Goal: Book appointment/travel/reservation

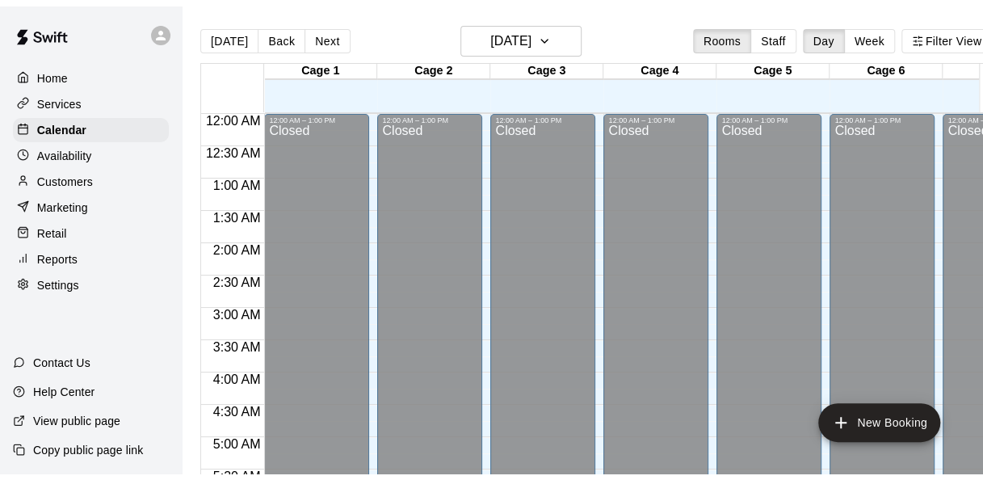
scroll to position [1089, 0]
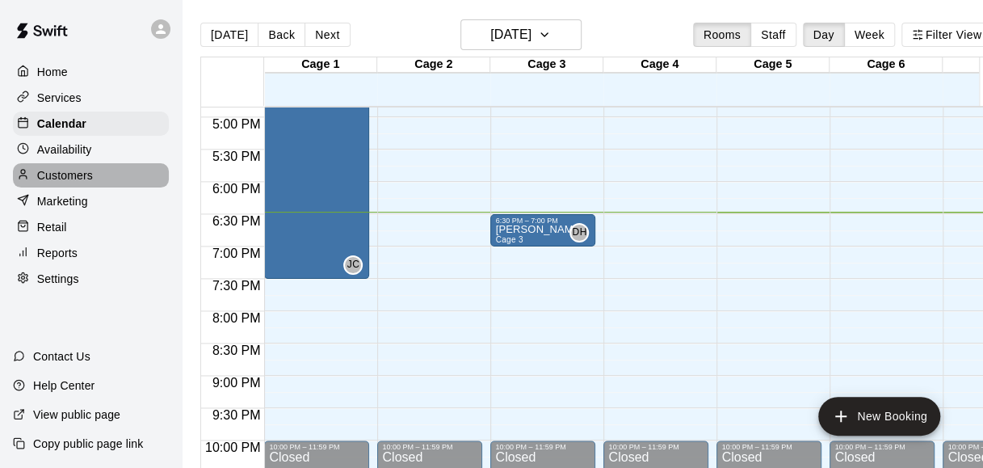
click at [81, 187] on div "Customers" at bounding box center [91, 175] width 156 height 24
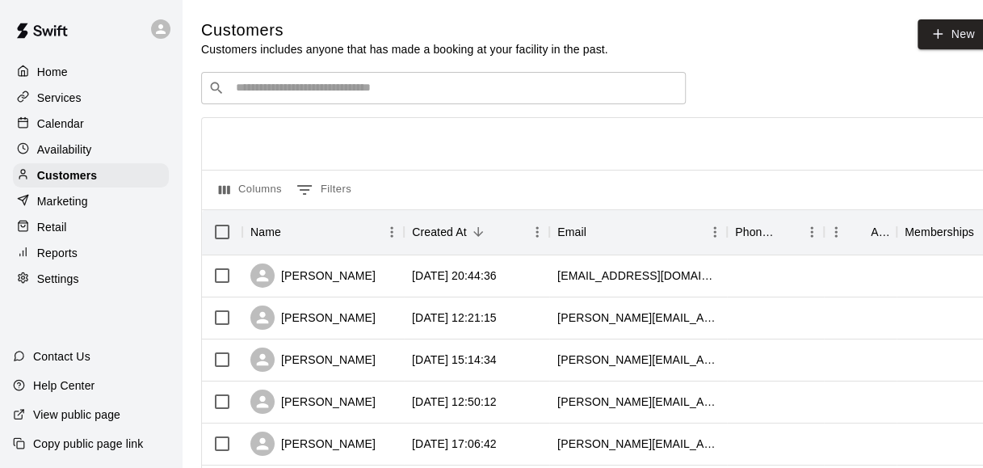
click at [97, 152] on div "Availability" at bounding box center [91, 149] width 156 height 24
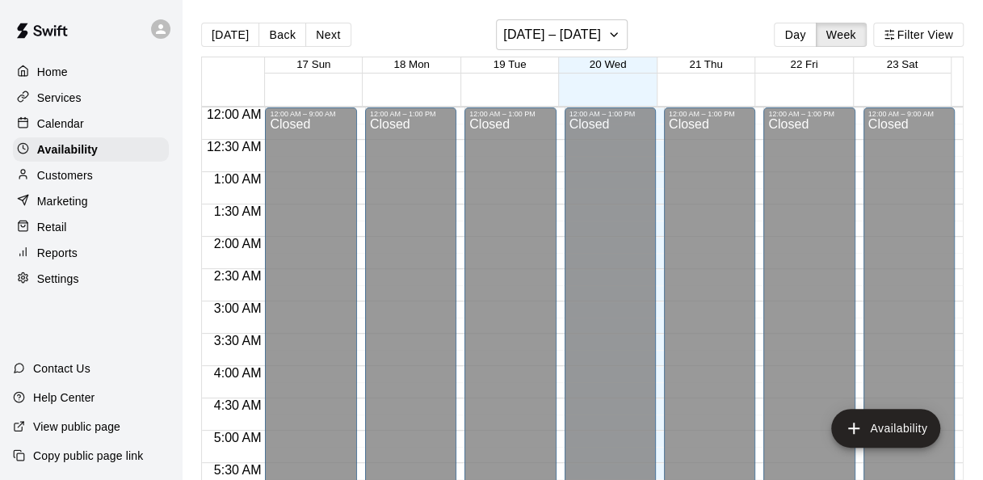
scroll to position [1160, 0]
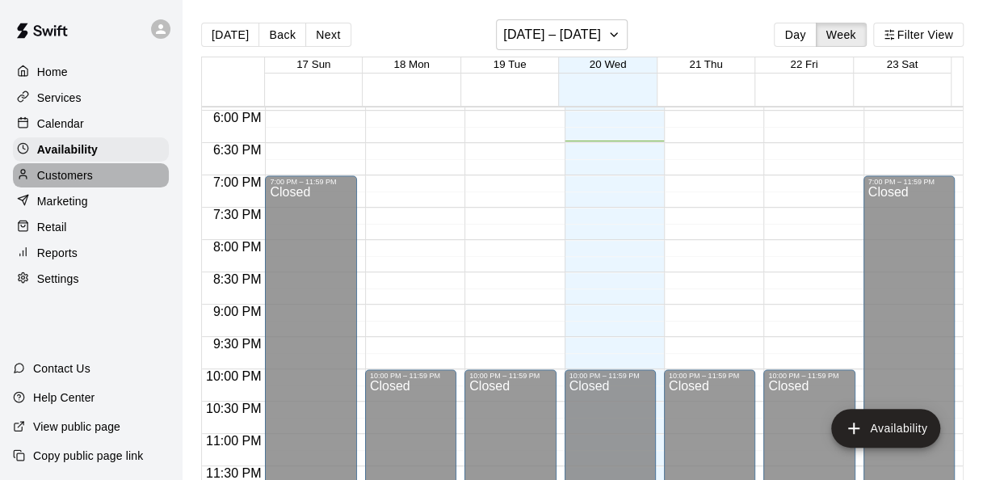
click at [78, 183] on p "Customers" at bounding box center [65, 175] width 56 height 16
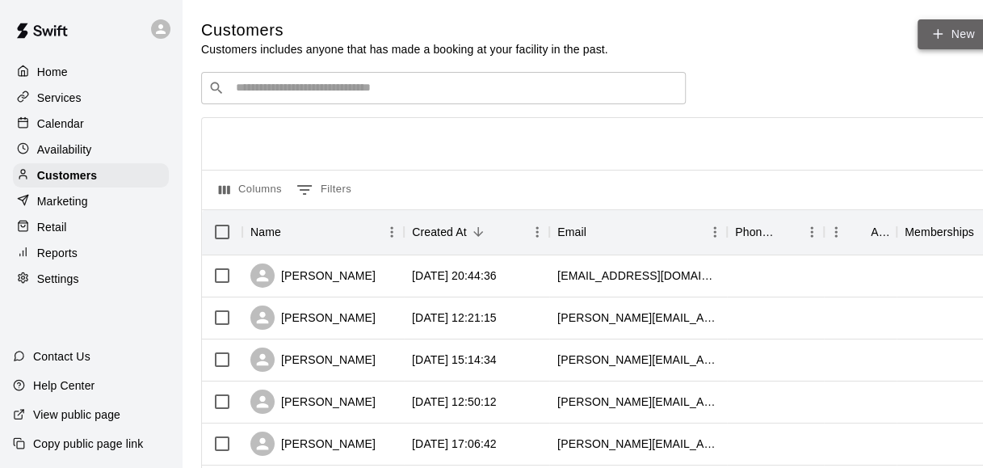
click at [941, 36] on icon at bounding box center [938, 34] width 15 height 15
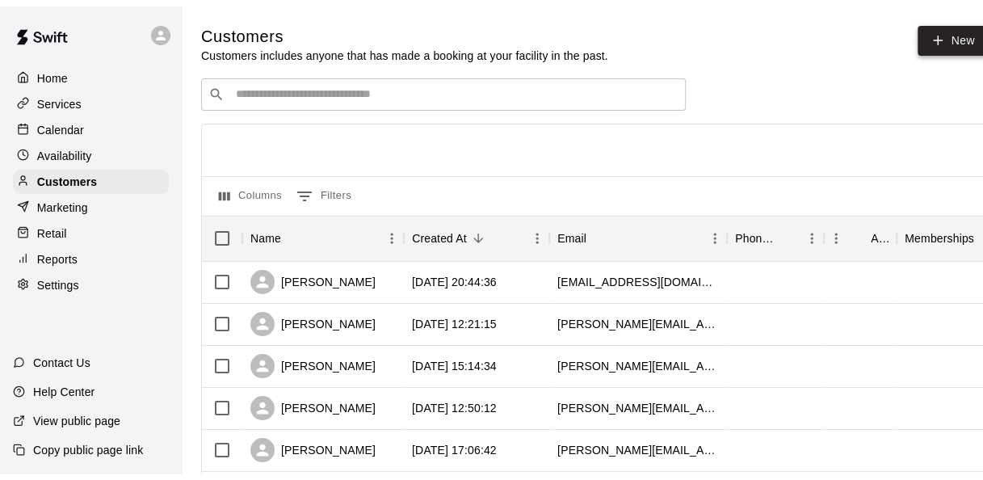
select select "**"
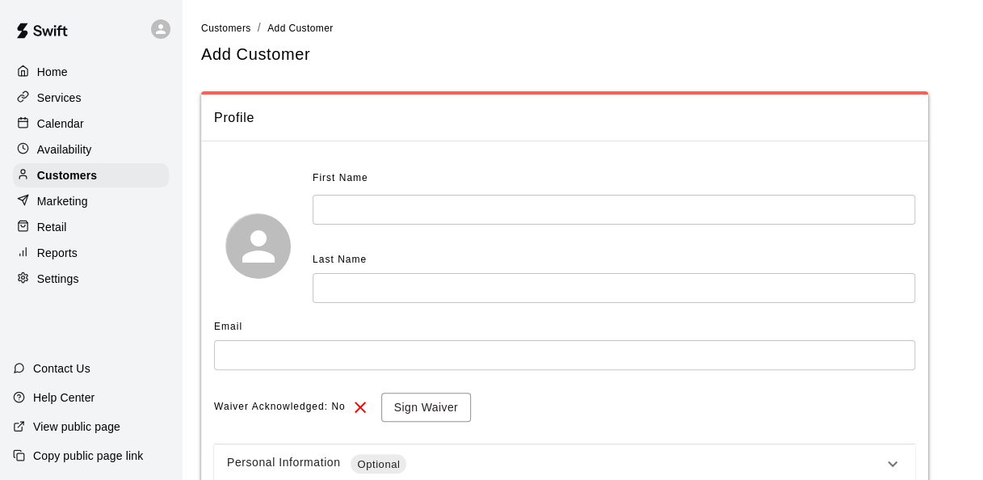
click at [439, 208] on input "text" at bounding box center [614, 210] width 603 height 30
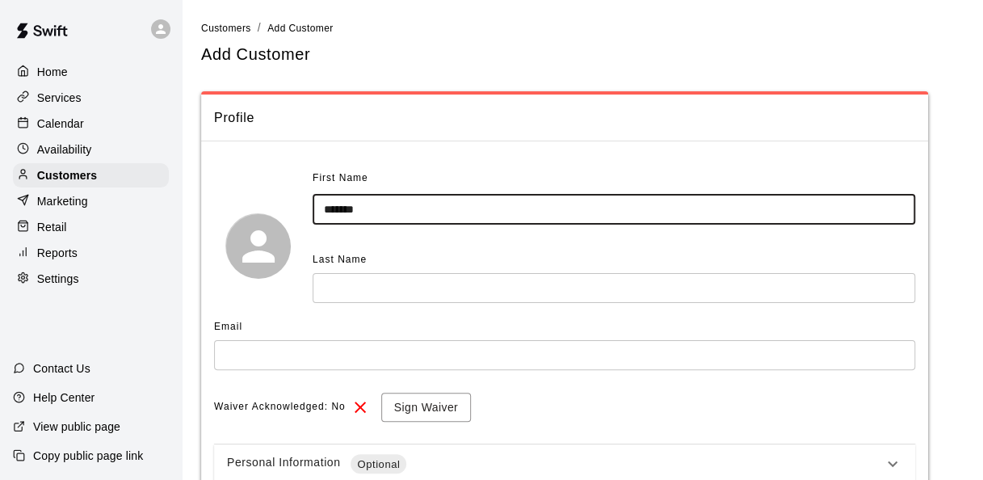
type input "******"
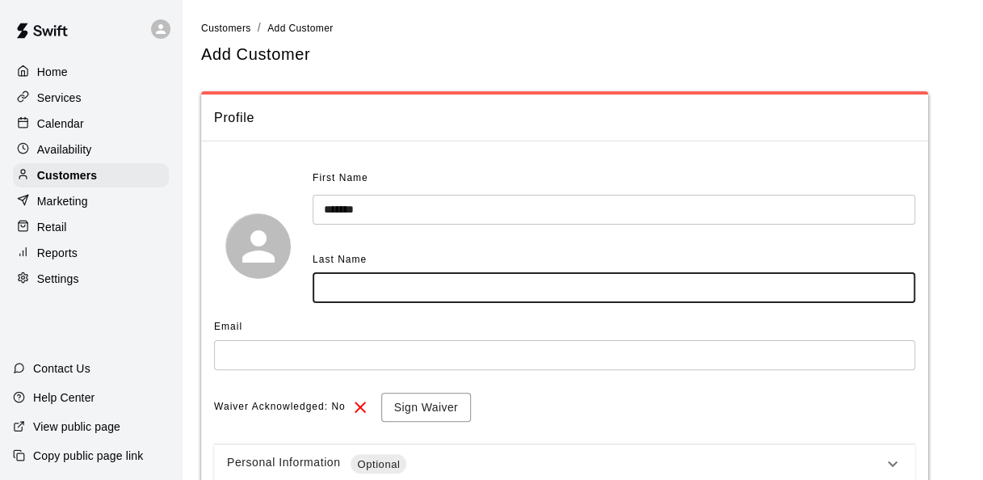
click at [357, 293] on input "text" at bounding box center [614, 288] width 603 height 30
type input "******"
click at [364, 364] on input "text" at bounding box center [564, 355] width 701 height 30
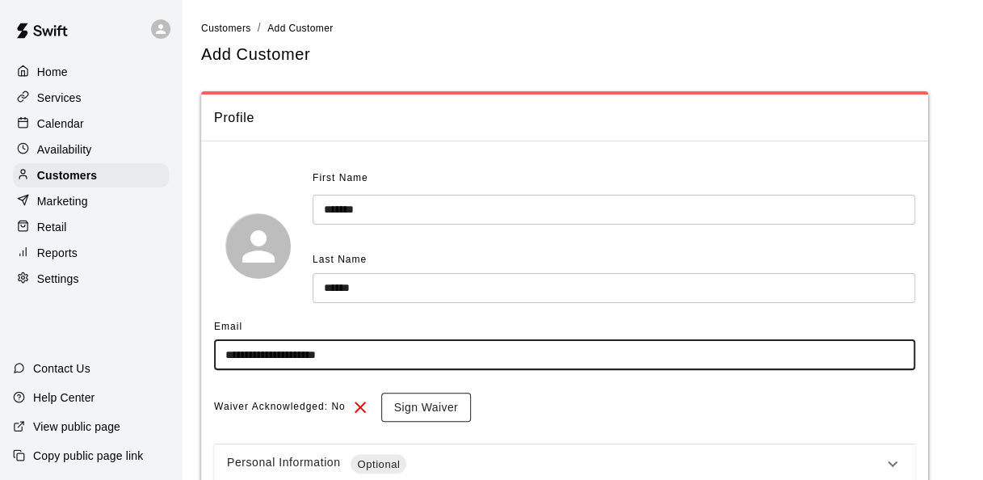
type input "**********"
click at [409, 414] on button "Sign Waiver" at bounding box center [426, 408] width 90 height 30
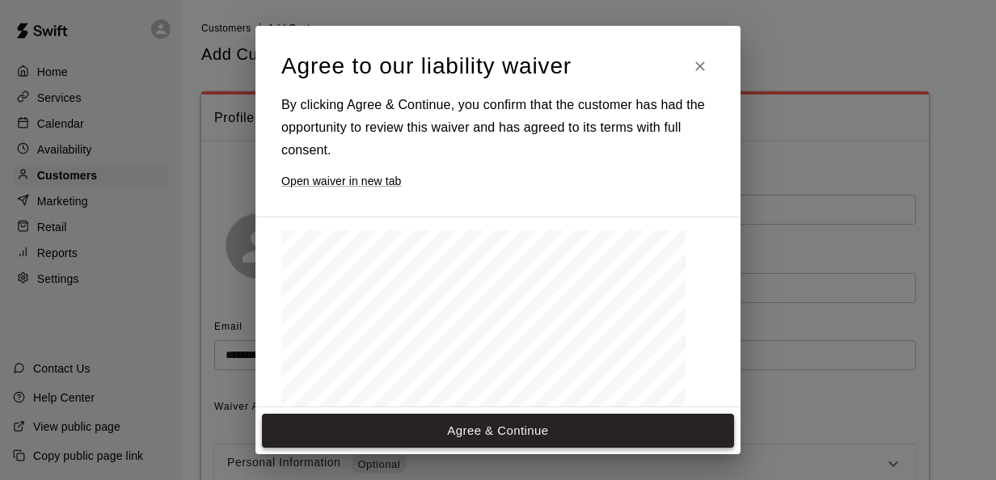
click at [442, 427] on button "Agree & Continue" at bounding box center [498, 431] width 472 height 34
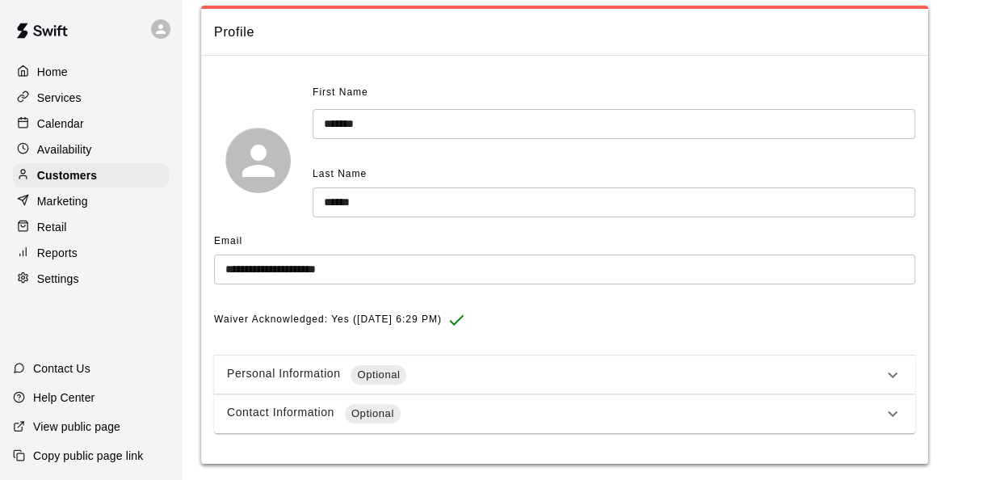
scroll to position [134, 0]
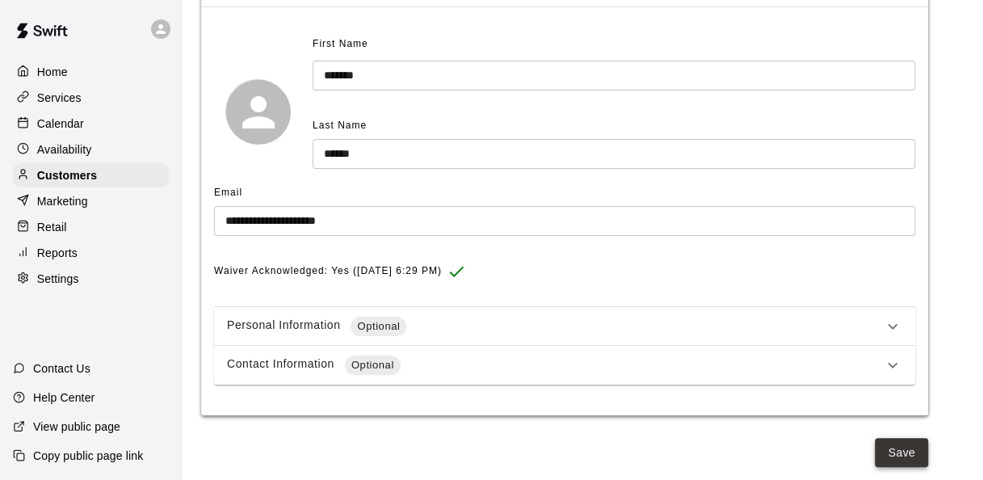
click at [907, 456] on button "Save" at bounding box center [901, 453] width 53 height 30
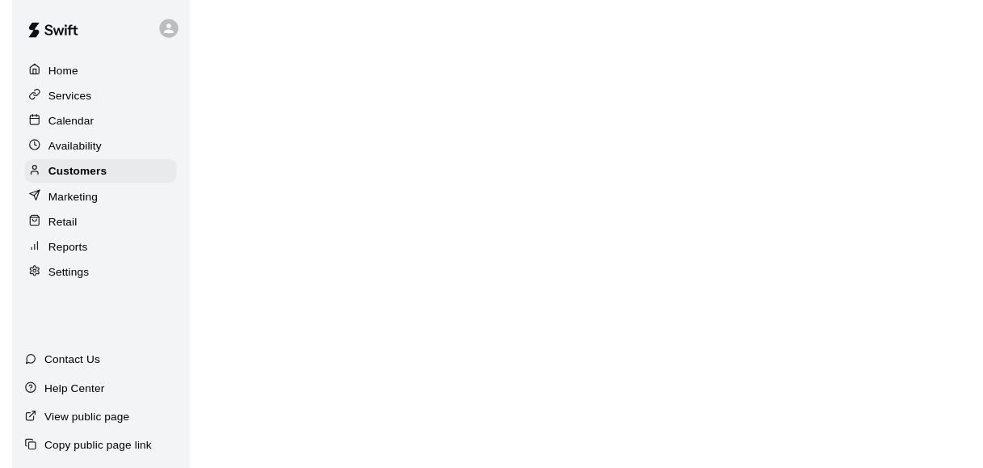
scroll to position [0, 0]
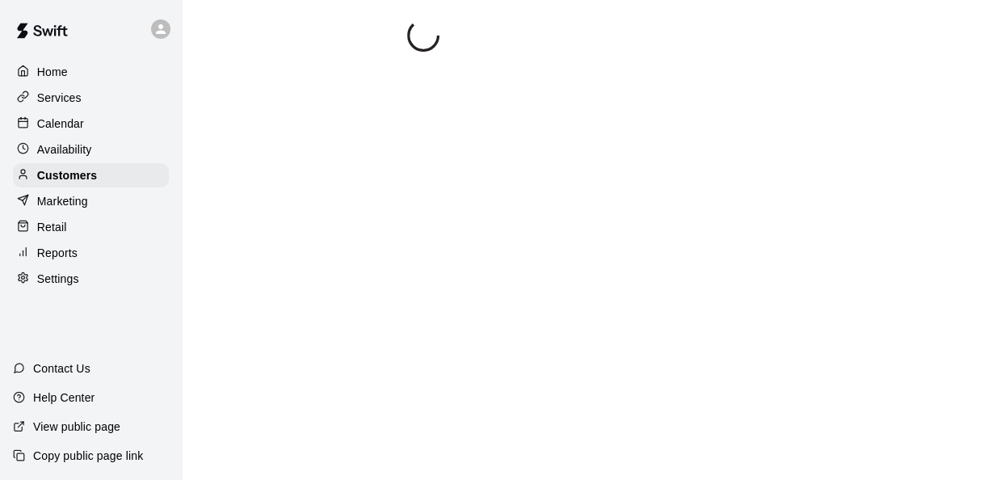
select select "**"
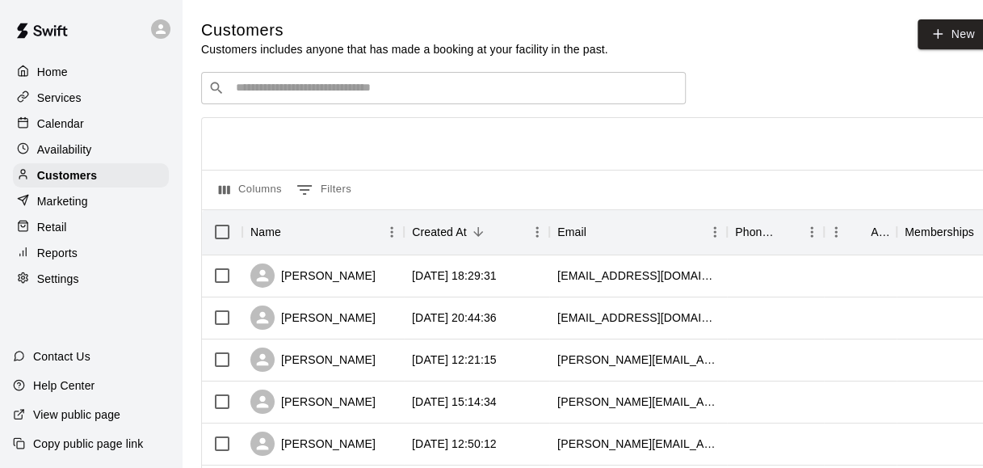
click at [79, 136] on div "Calendar" at bounding box center [91, 124] width 156 height 24
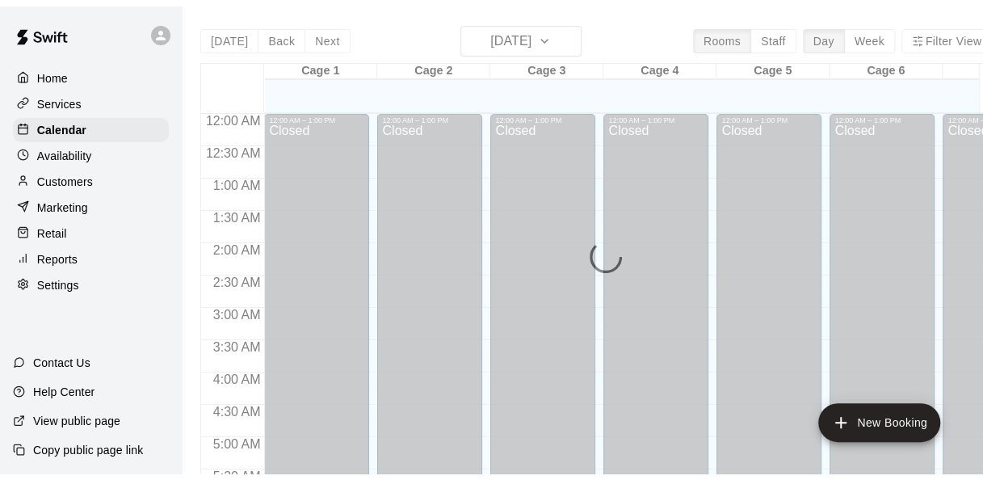
scroll to position [1112, 0]
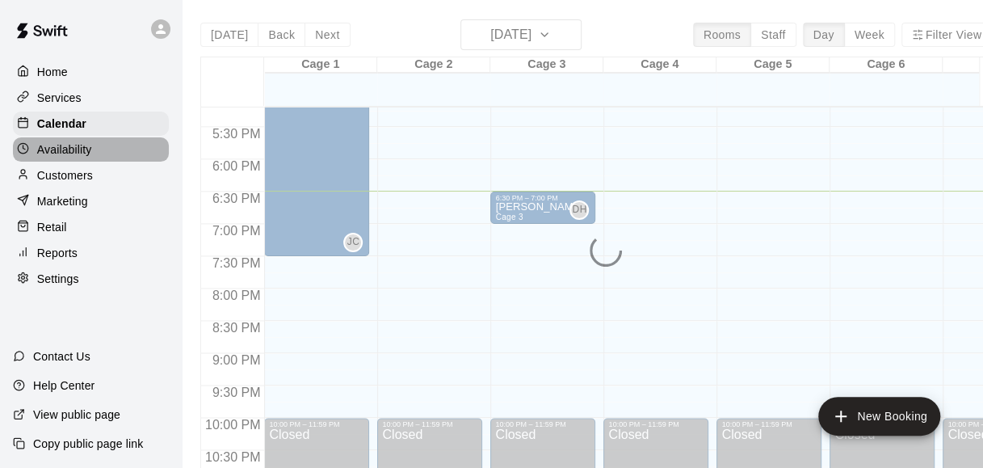
click at [89, 153] on p "Availability" at bounding box center [64, 149] width 55 height 16
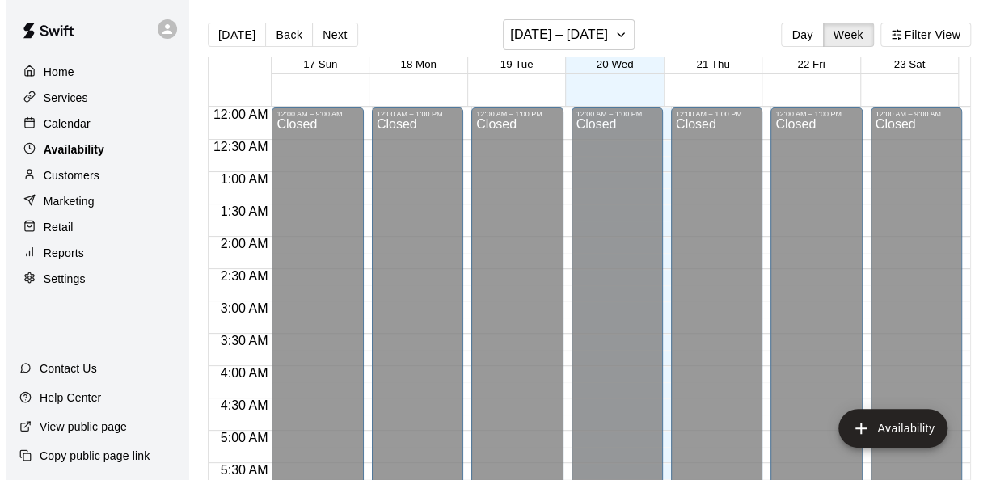
scroll to position [1160, 0]
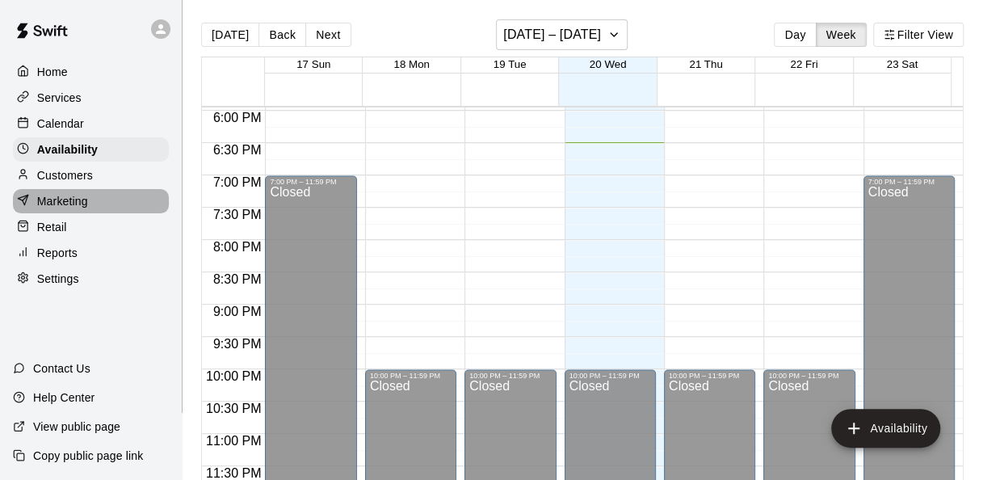
click at [65, 208] on p "Marketing" at bounding box center [62, 201] width 51 height 16
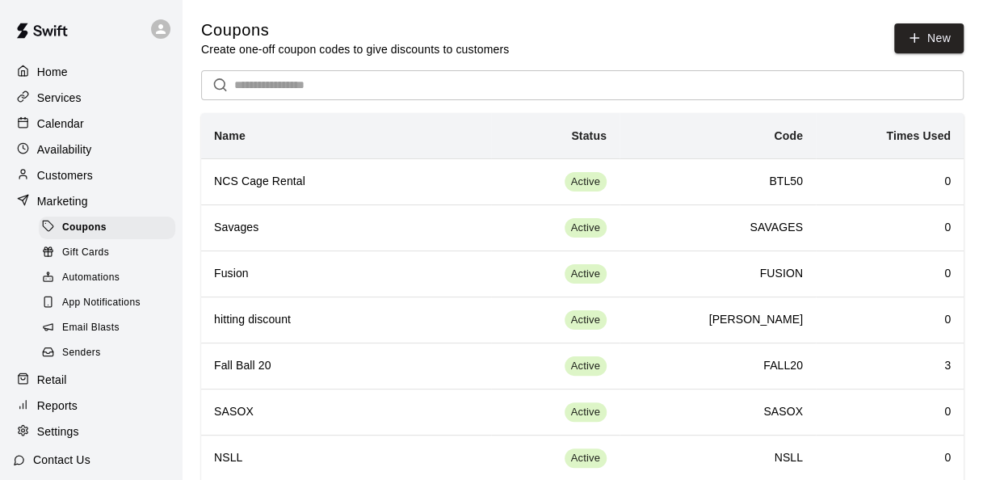
click at [61, 388] on p "Retail" at bounding box center [52, 380] width 30 height 16
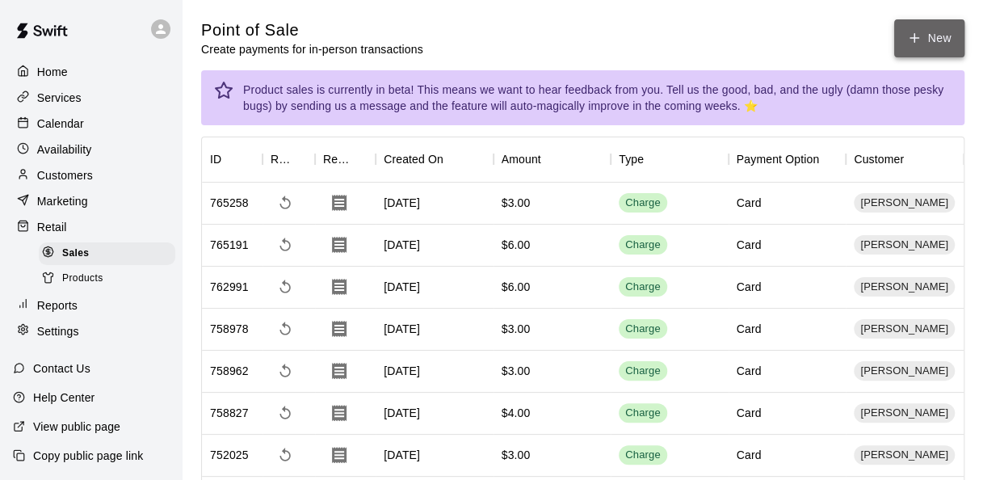
click at [916, 38] on icon "button" at bounding box center [915, 38] width 9 height 0
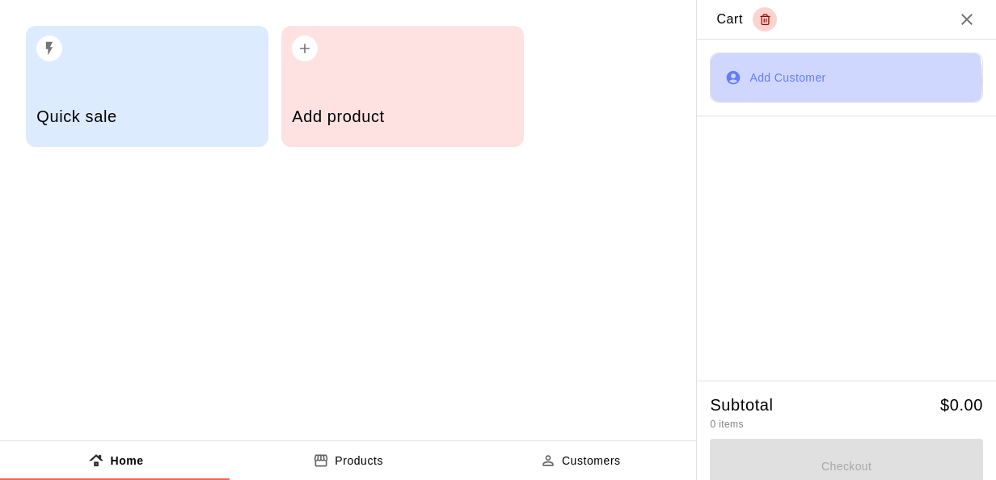
click at [811, 81] on button "Add Customer" at bounding box center [845, 78] width 273 height 50
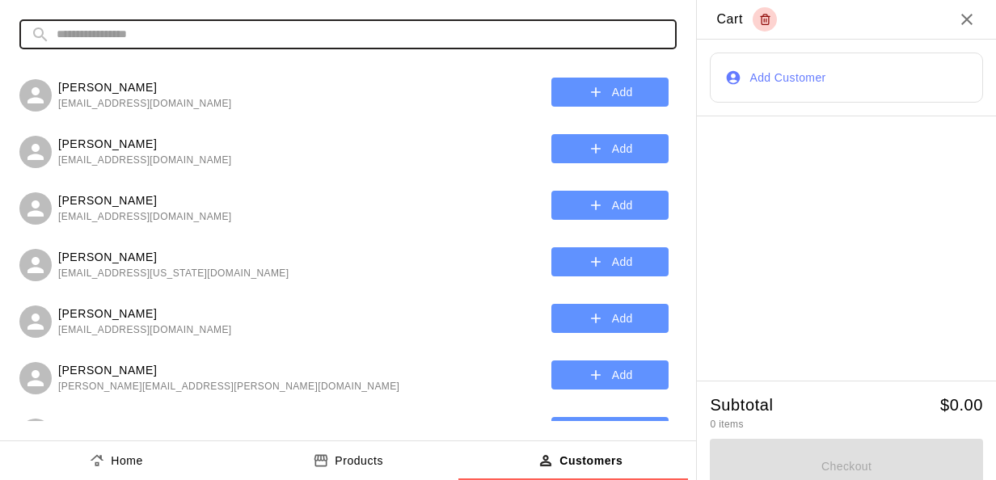
click at [293, 36] on input "text" at bounding box center [361, 34] width 608 height 30
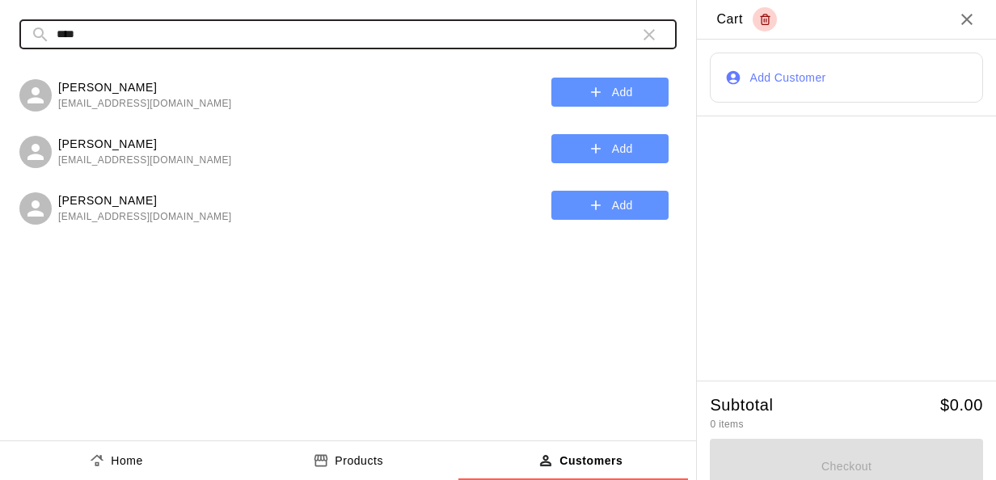
type input "****"
click at [625, 140] on button "Add" at bounding box center [609, 149] width 117 height 30
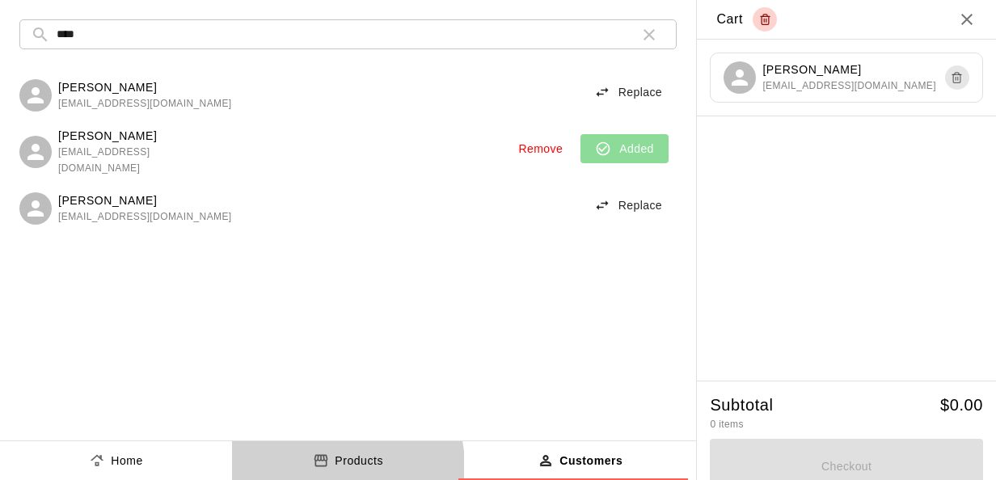
click at [336, 465] on p "Products" at bounding box center [359, 461] width 48 height 17
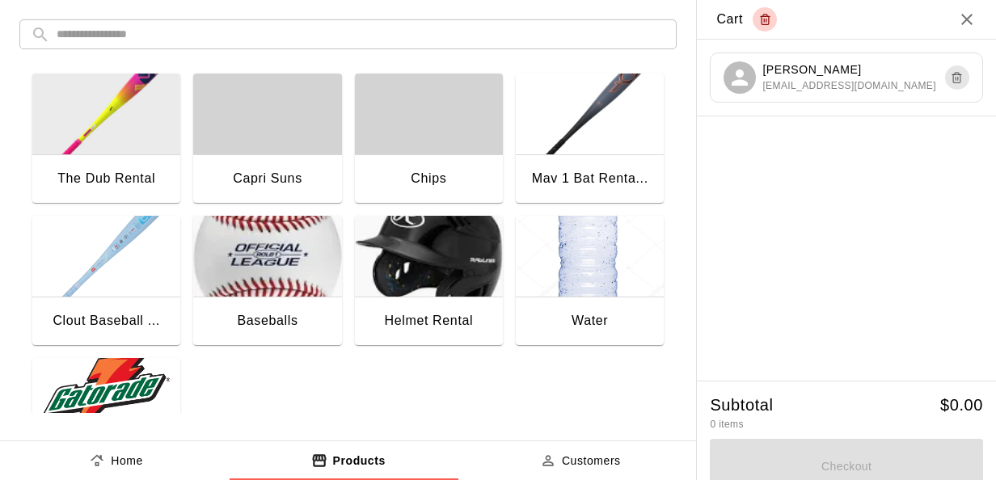
click at [126, 116] on img "button" at bounding box center [106, 114] width 148 height 81
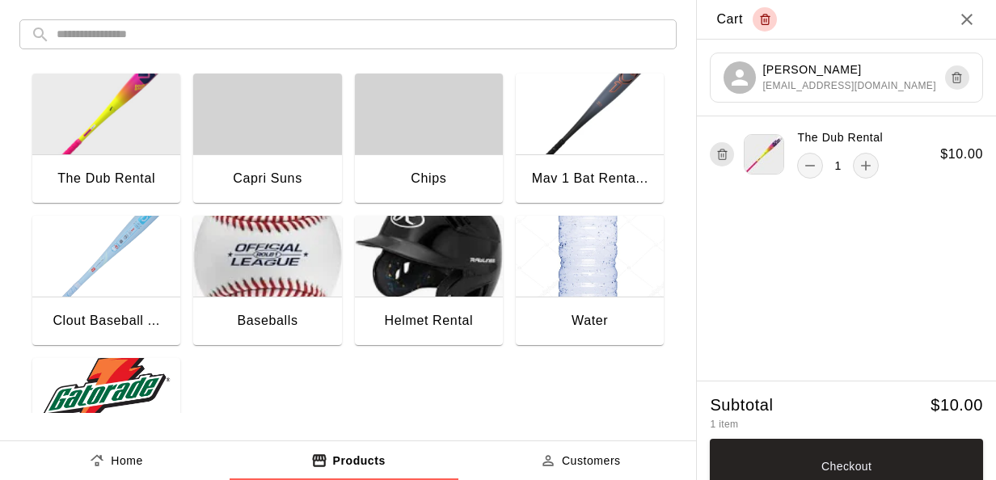
click at [844, 81] on span "[EMAIL_ADDRESS][DOMAIN_NAME]" at bounding box center [849, 86] width 174 height 16
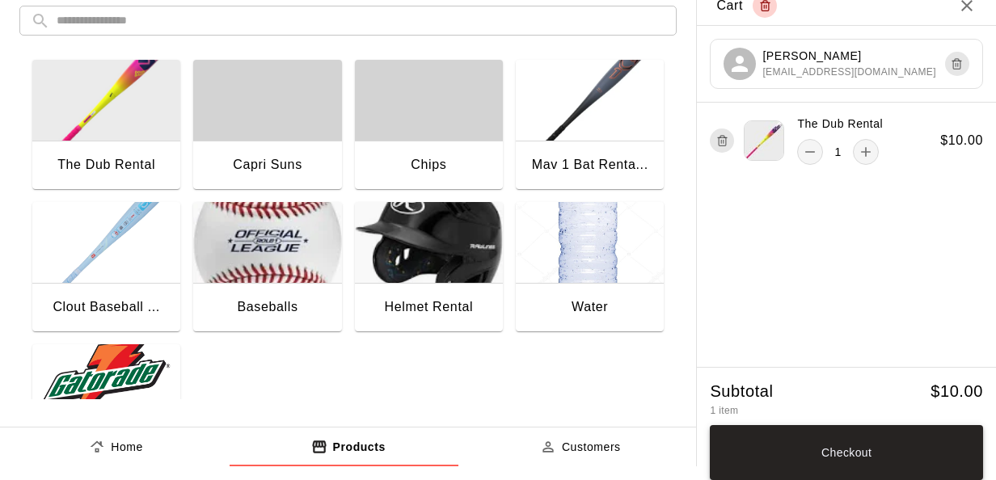
click at [800, 448] on button "Checkout" at bounding box center [845, 452] width 273 height 55
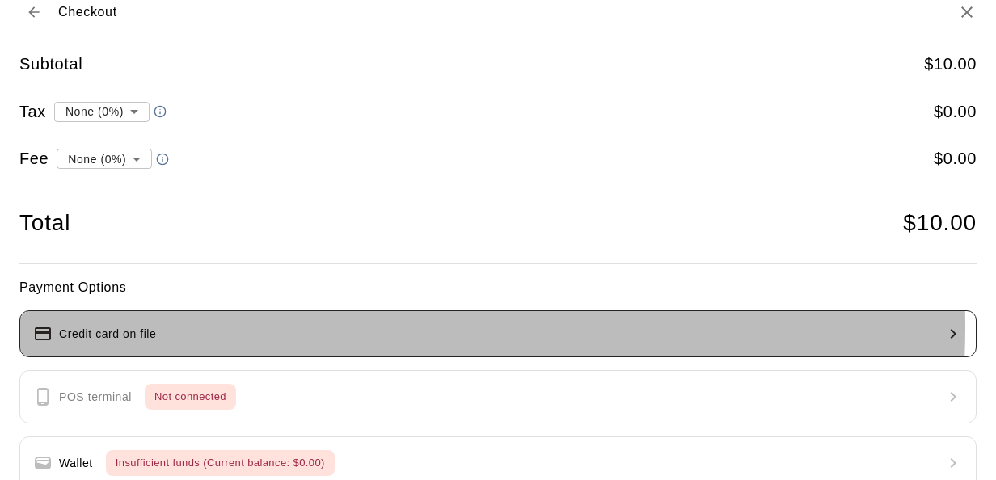
click at [238, 326] on button "Credit card on file" at bounding box center [497, 333] width 957 height 47
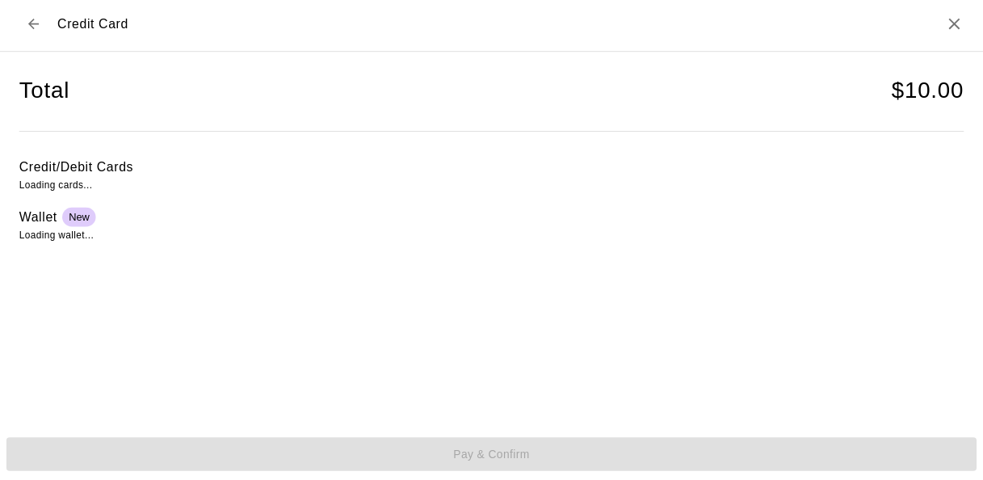
scroll to position [6, 0]
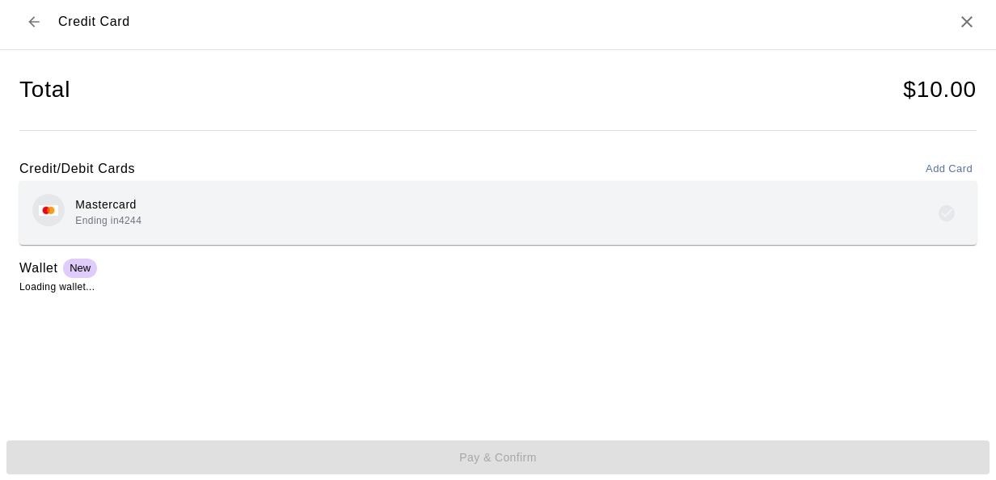
click at [179, 190] on div "Mastercard Ending in 4244" at bounding box center [497, 213] width 957 height 64
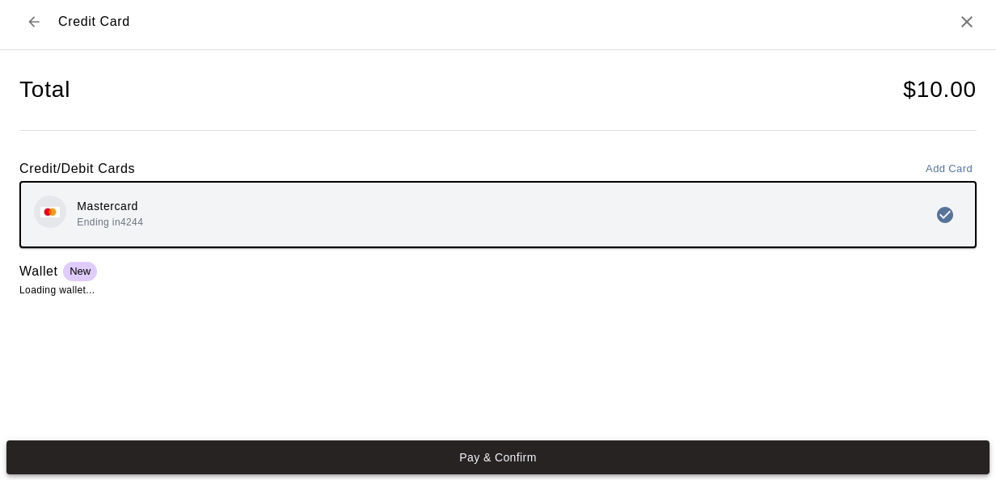
click at [241, 454] on button "Pay & Confirm" at bounding box center [497, 457] width 983 height 34
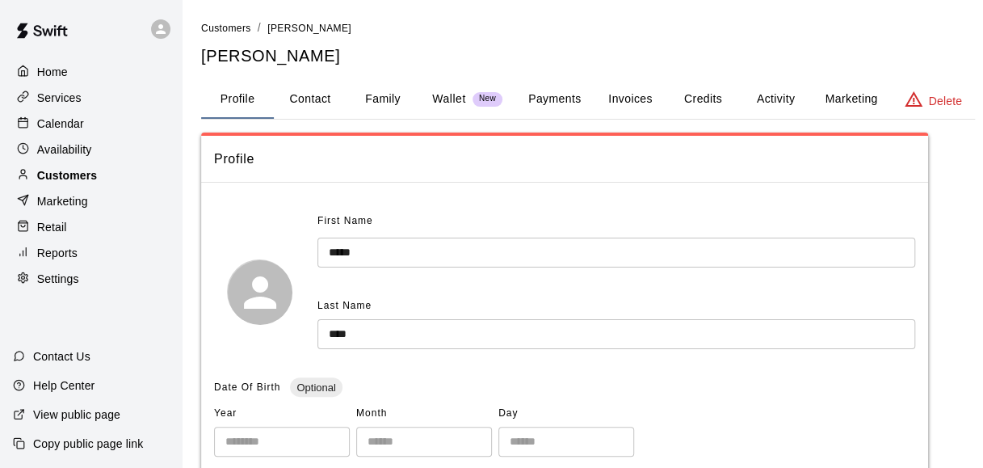
click at [49, 179] on p "Customers" at bounding box center [67, 175] width 60 height 16
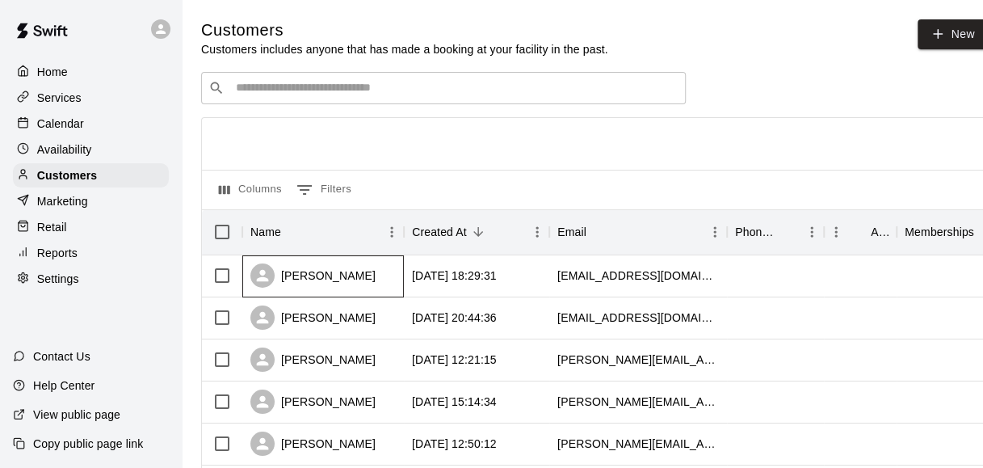
click at [339, 278] on div "[PERSON_NAME]" at bounding box center [313, 275] width 125 height 24
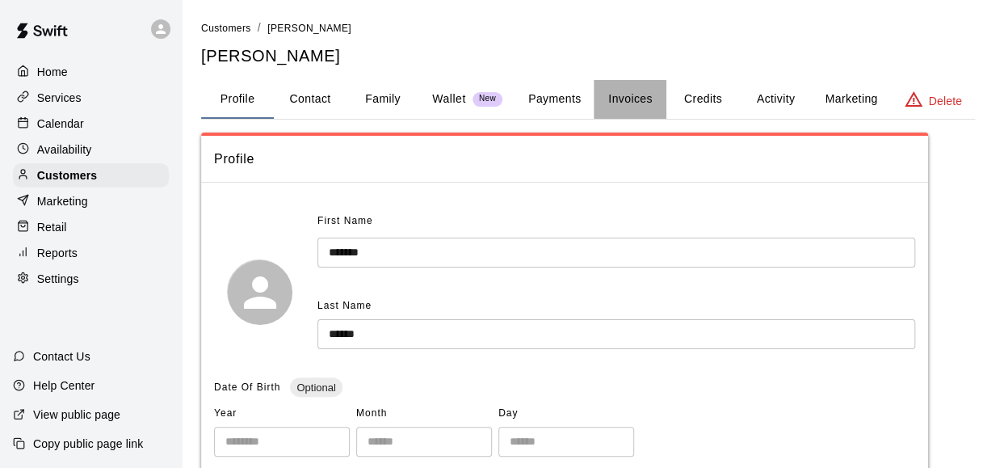
click at [663, 99] on button "Invoices" at bounding box center [630, 99] width 73 height 39
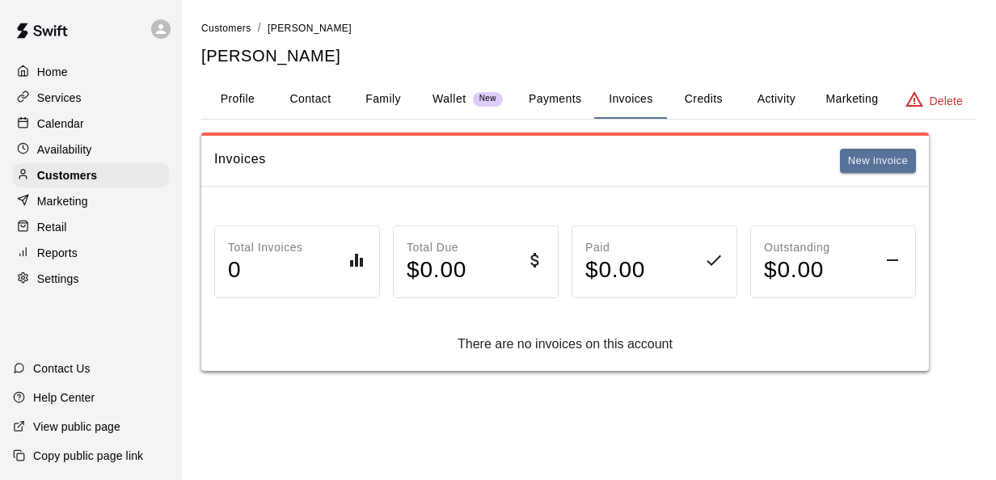
click at [546, 92] on button "Payments" at bounding box center [555, 99] width 78 height 39
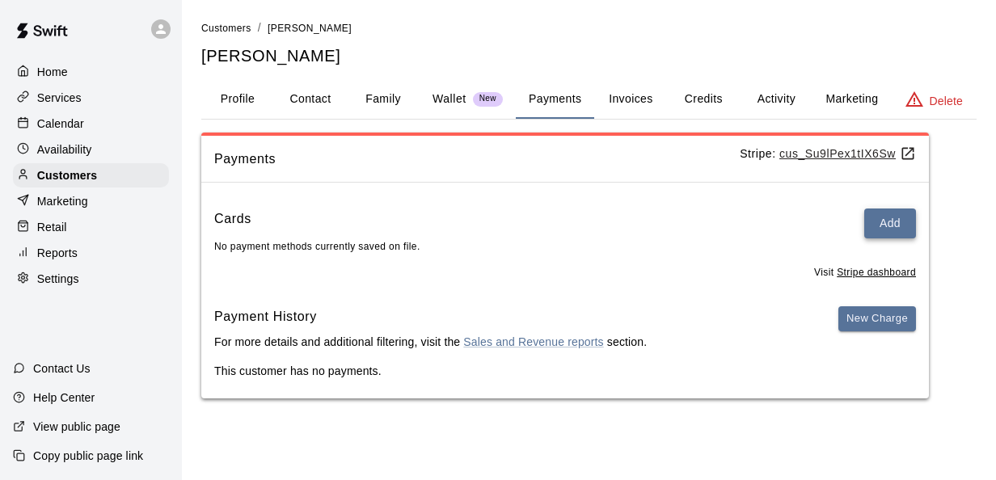
click at [869, 221] on button "Add" at bounding box center [890, 223] width 52 height 30
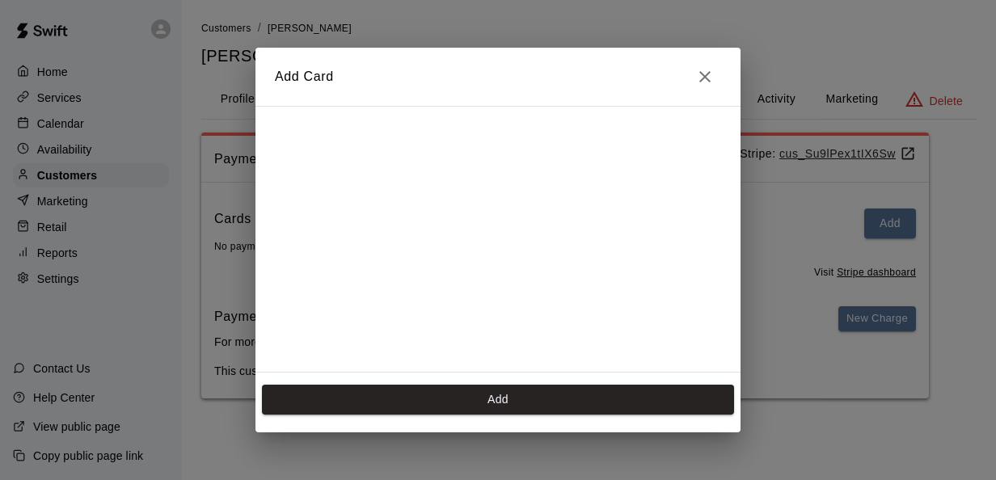
scroll to position [224, 0]
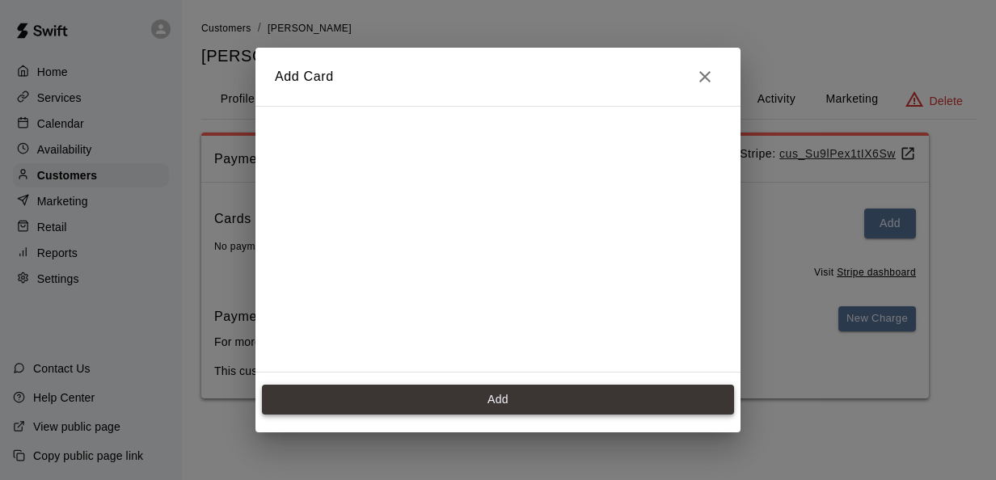
click at [419, 401] on button "Add" at bounding box center [498, 400] width 472 height 30
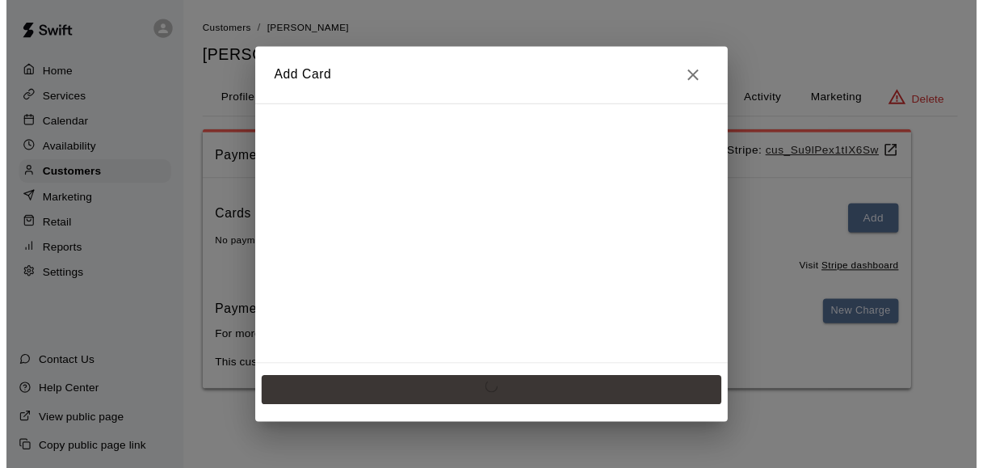
scroll to position [0, 0]
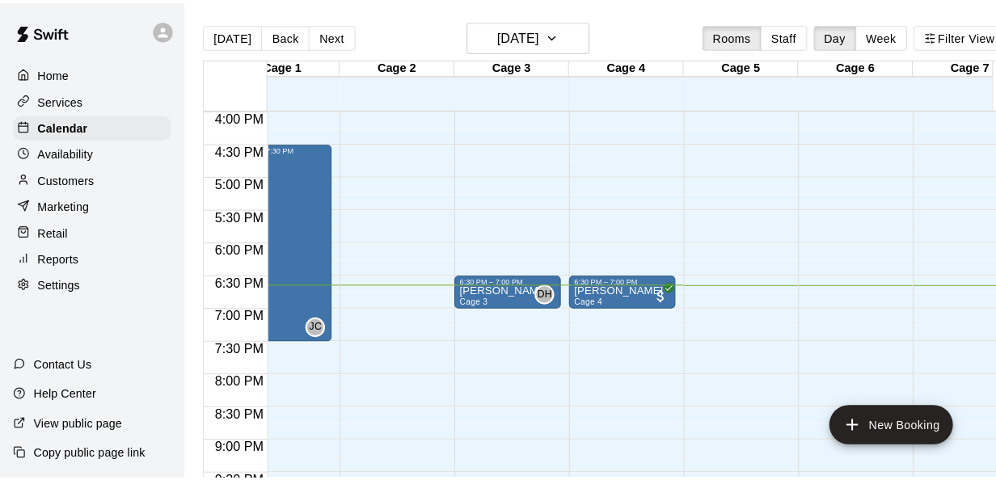
scroll to position [0, 42]
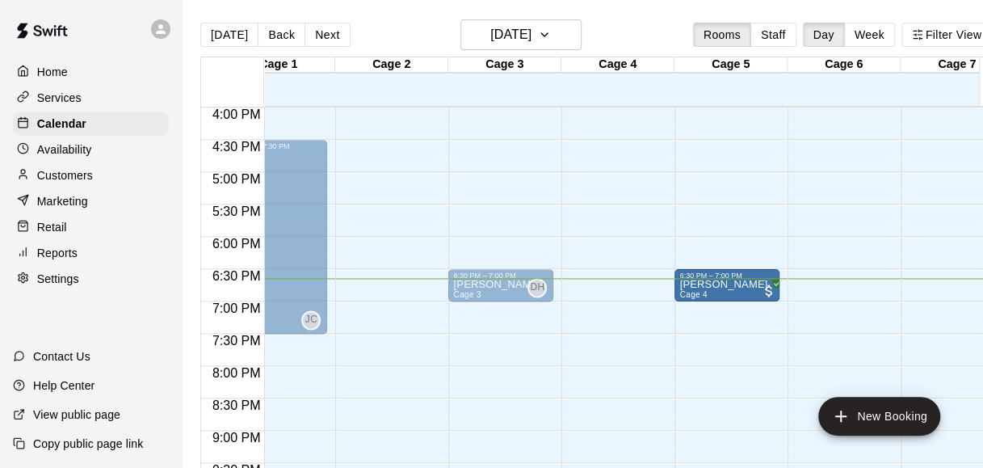
drag, startPoint x: 598, startPoint y: 281, endPoint x: 707, endPoint y: 286, distance: 109.2
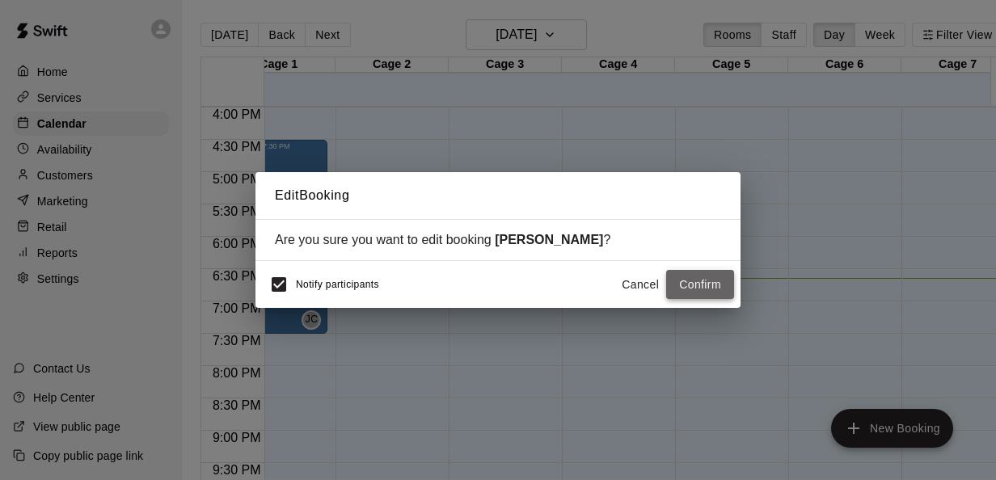
click at [692, 289] on button "Confirm" at bounding box center [700, 285] width 68 height 30
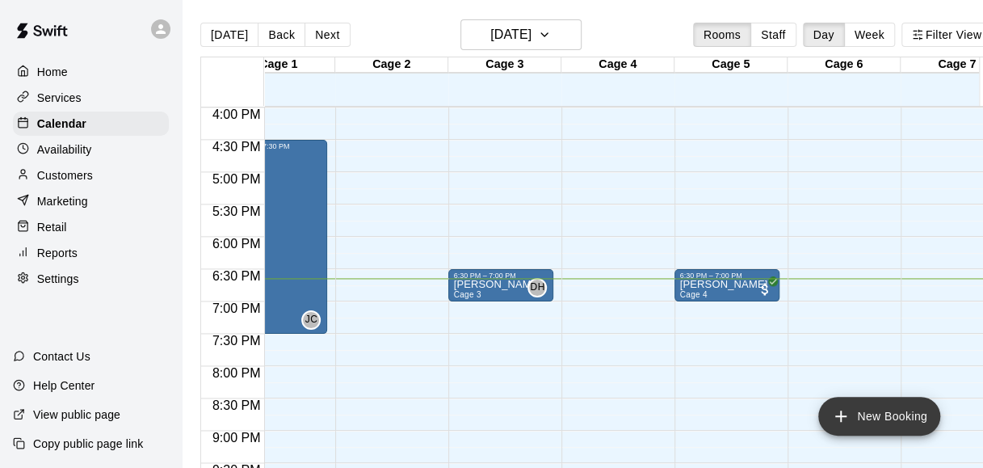
click at [890, 429] on button "New Booking" at bounding box center [880, 416] width 122 height 39
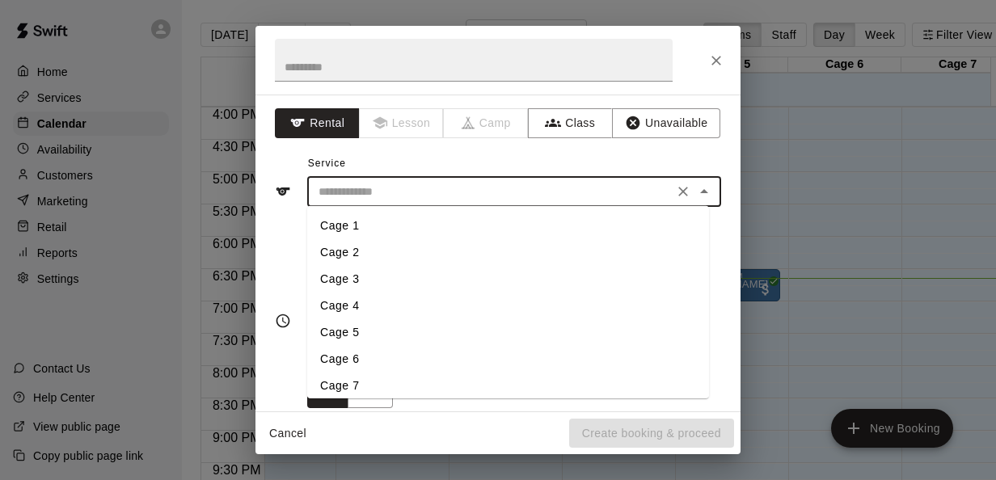
click at [536, 193] on input "text" at bounding box center [490, 192] width 356 height 20
click at [347, 308] on li "Cage 4" at bounding box center [508, 306] width 402 height 27
type input "******"
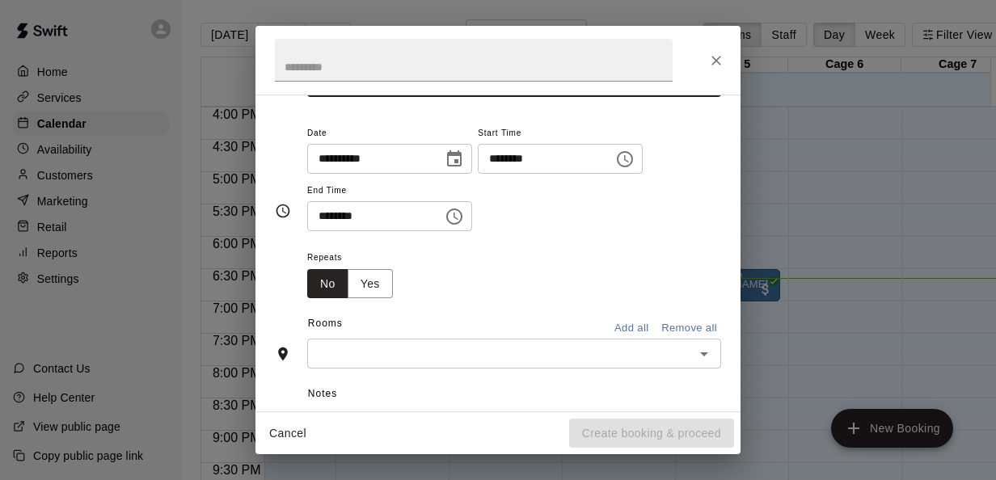
scroll to position [116, 0]
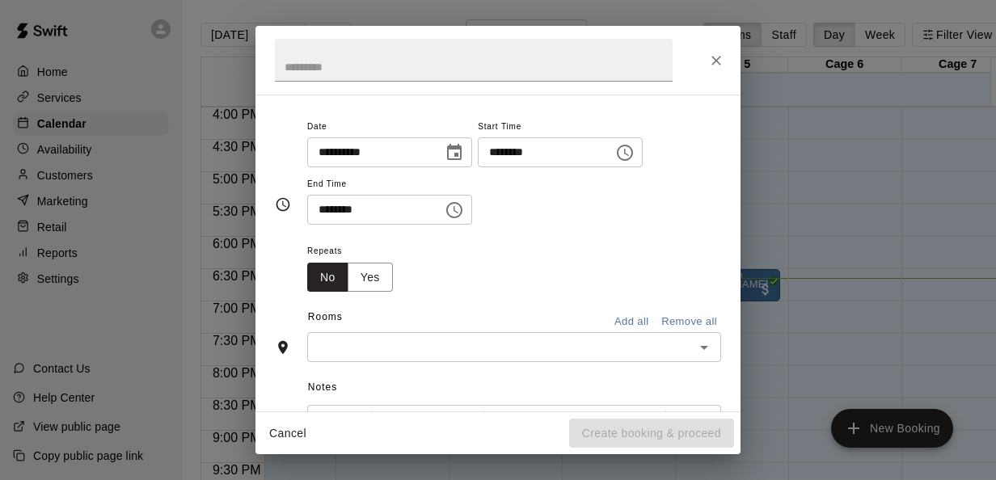
click at [398, 346] on input "text" at bounding box center [500, 347] width 377 height 20
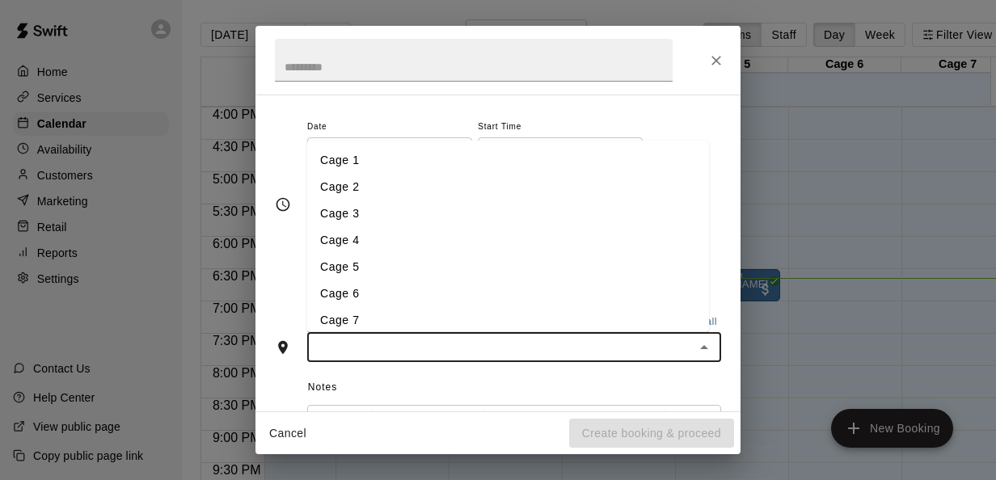
click at [377, 241] on li "Cage 4" at bounding box center [508, 239] width 402 height 27
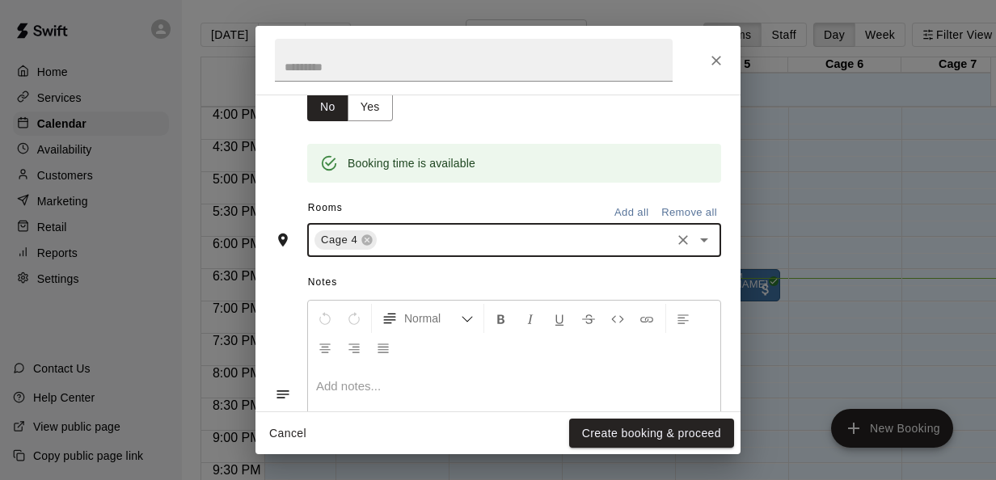
scroll to position [300, 0]
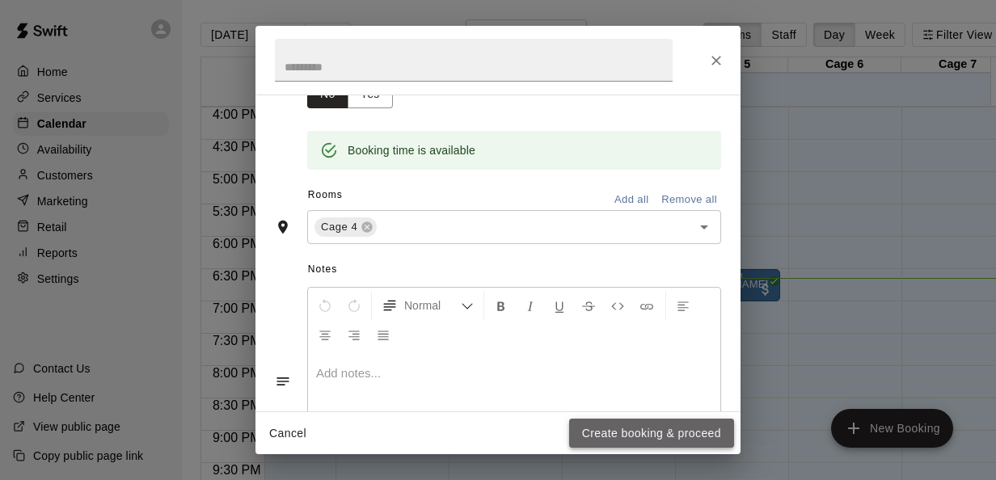
click at [656, 433] on button "Create booking & proceed" at bounding box center [651, 434] width 165 height 30
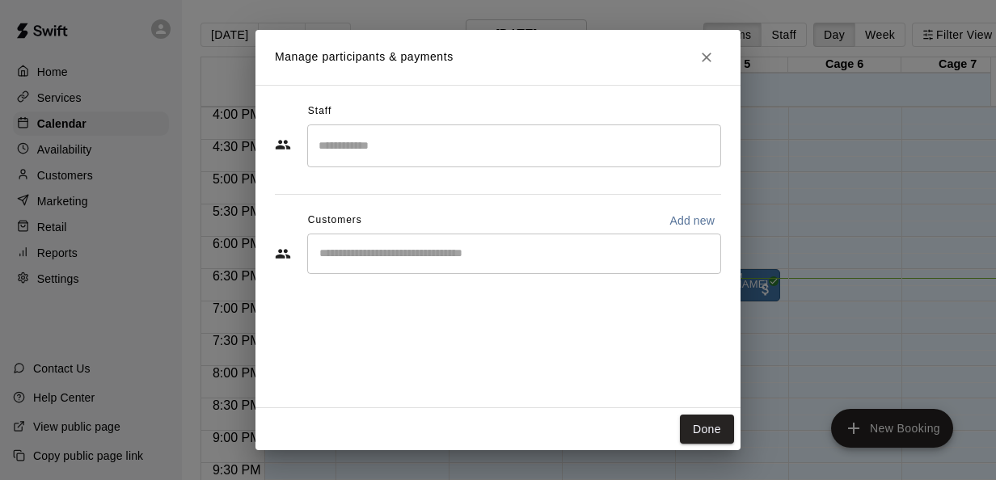
click at [421, 249] on input "Start typing to search customers..." at bounding box center [513, 254] width 399 height 16
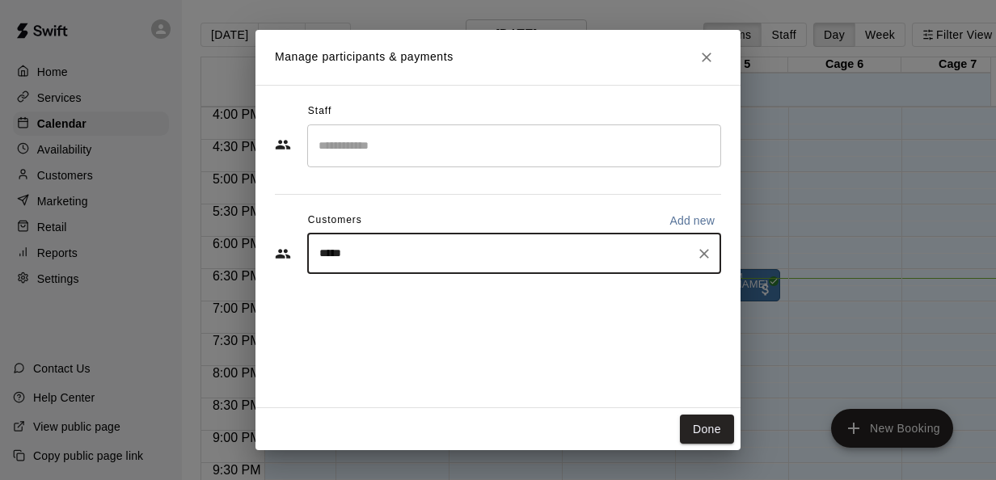
type input "****"
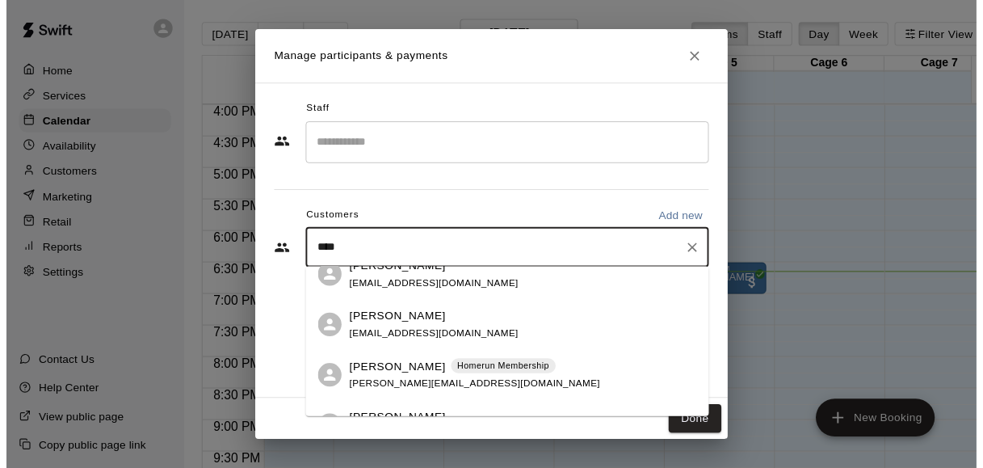
scroll to position [117, 0]
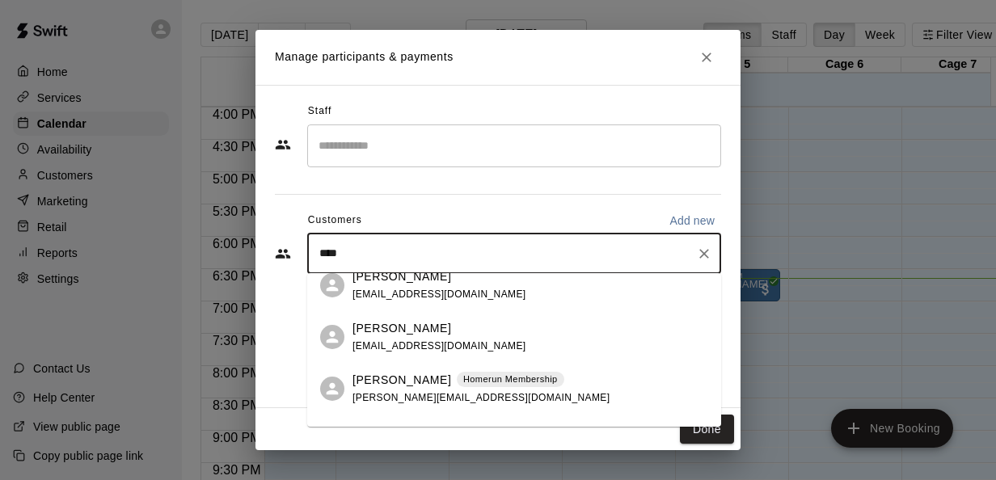
click at [392, 329] on div "Mike B" at bounding box center [439, 328] width 174 height 17
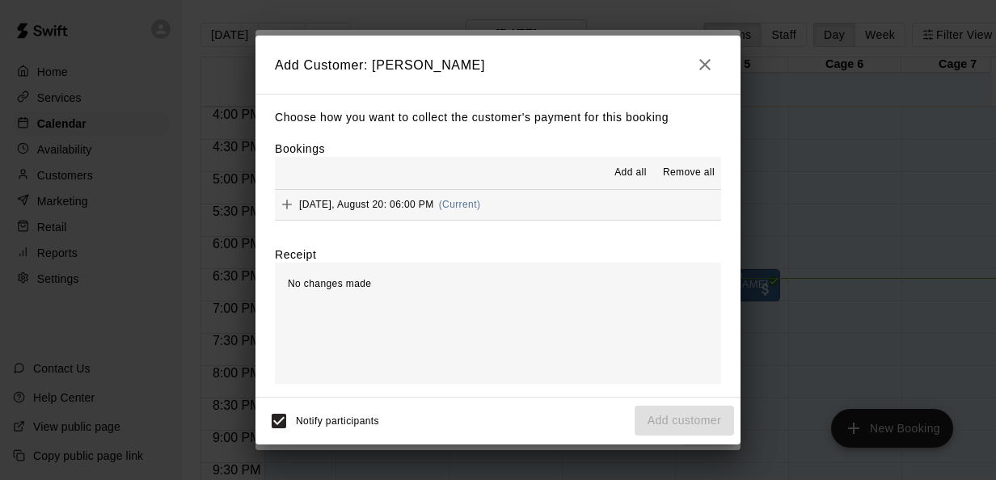
click at [436, 211] on div "Wednesday, August 20: 06:00 PM (Current)" at bounding box center [377, 204] width 205 height 24
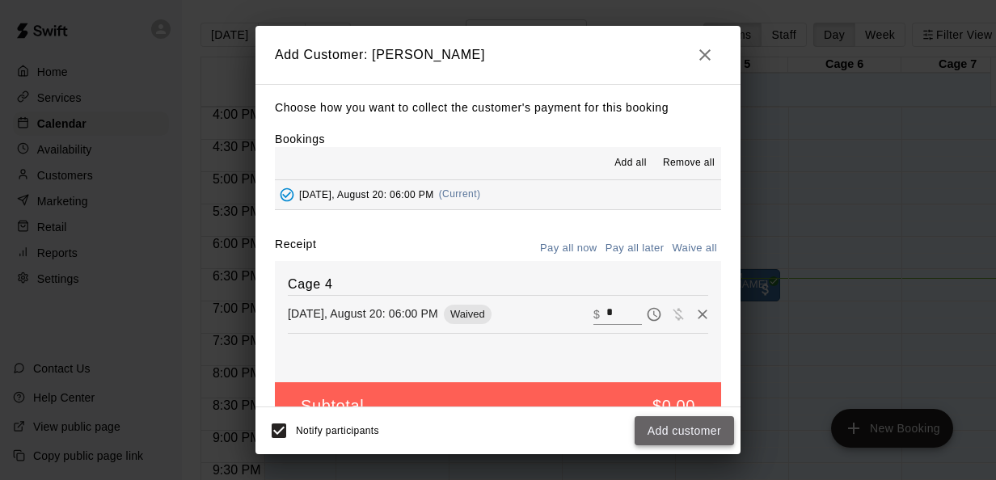
click at [671, 433] on button "Add customer" at bounding box center [683, 431] width 99 height 30
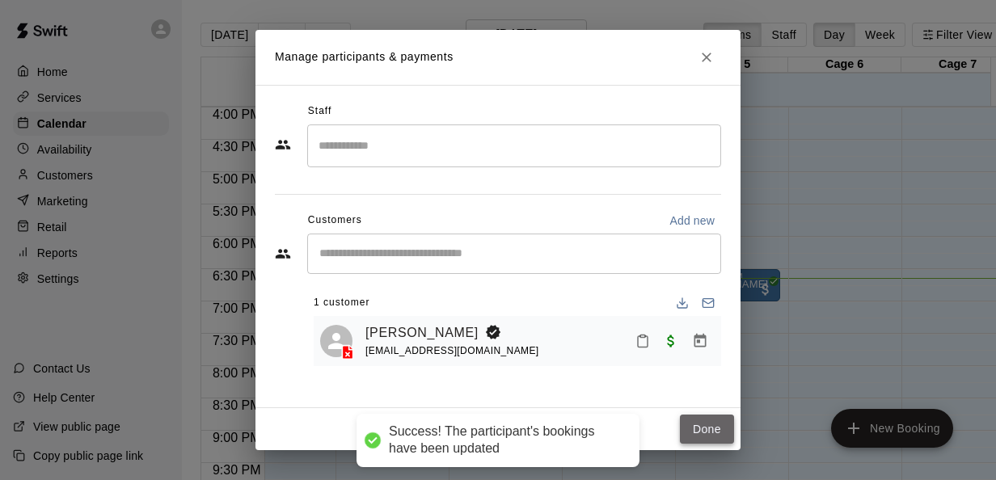
click at [708, 424] on button "Done" at bounding box center [707, 430] width 54 height 30
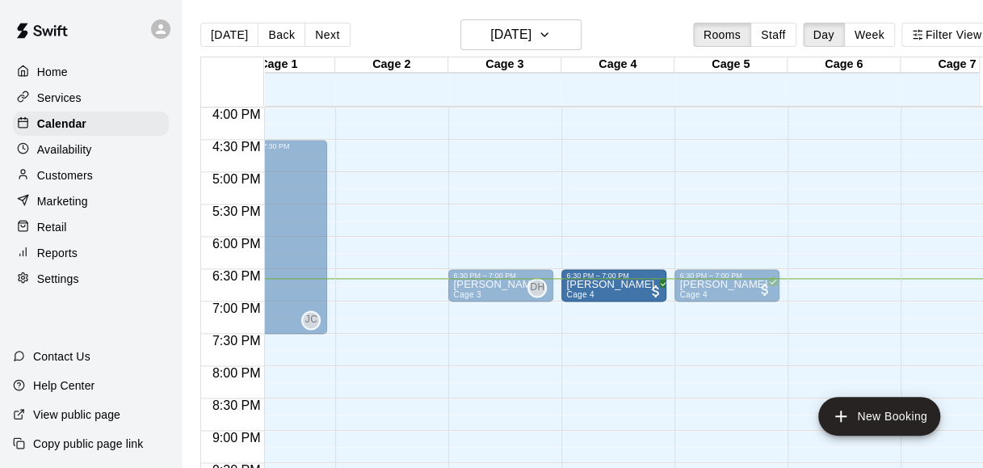
drag, startPoint x: 591, startPoint y: 247, endPoint x: 592, endPoint y: 280, distance: 32.3
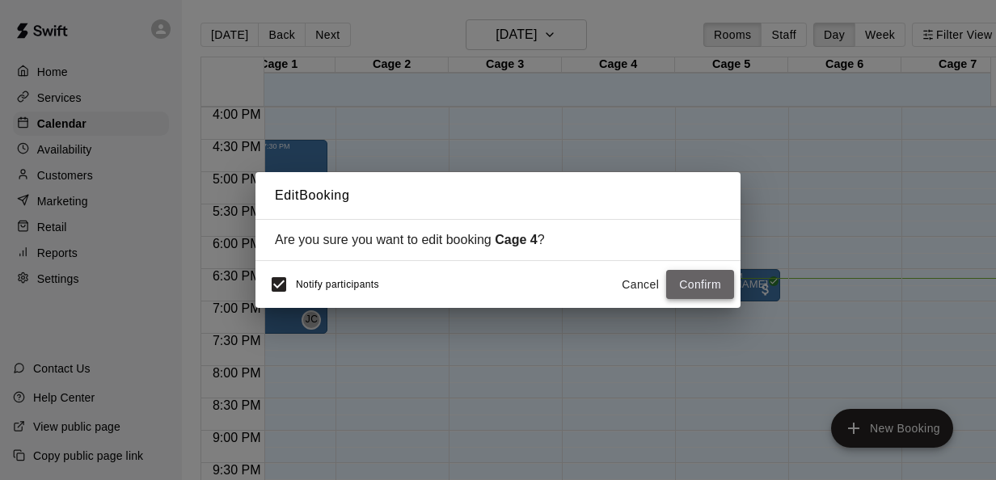
click at [700, 288] on button "Confirm" at bounding box center [700, 285] width 68 height 30
